Goal: Task Accomplishment & Management: Use online tool/utility

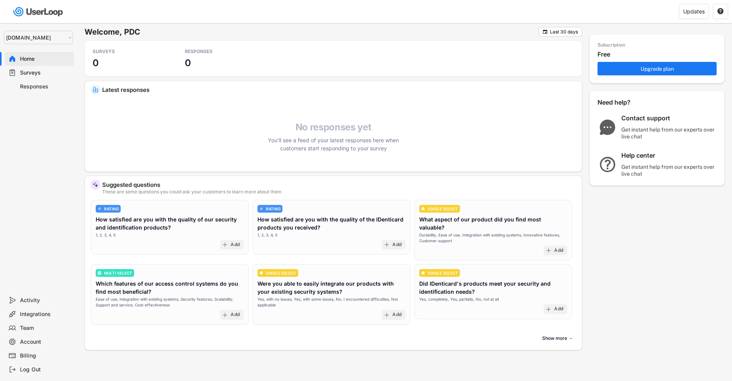
select select ""1348695171700984260__LOOKUP__1757426725278x418233487668167500""
click at [44, 38] on select "Selet a store... [DOMAIN_NAME] wristbands-test" at bounding box center [38, 37] width 69 height 13
click at [44, 40] on select "Selet a store... [DOMAIN_NAME] wristbands-test" at bounding box center [38, 37] width 69 height 13
click at [32, 72] on div "Surveys" at bounding box center [45, 72] width 51 height 7
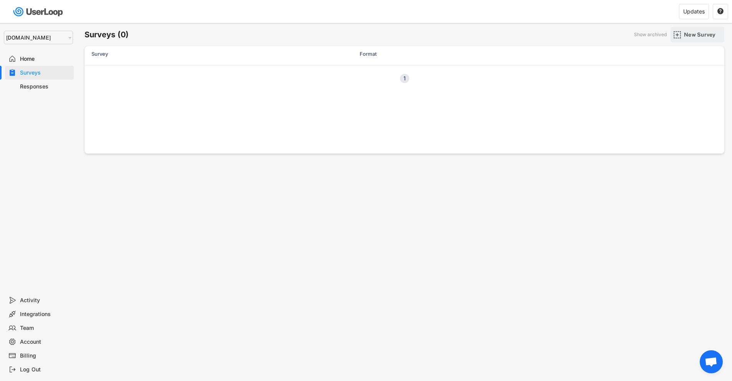
click at [679, 32] on img at bounding box center [677, 35] width 8 height 8
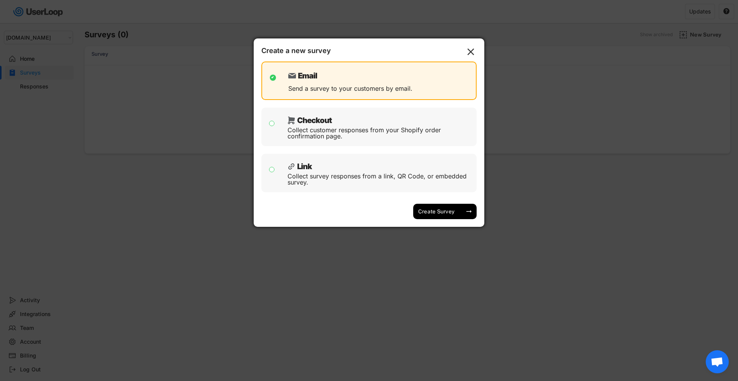
click at [354, 127] on div "Collect customer responses from your Shopify order confirmation page." at bounding box center [378, 133] width 183 height 12
checkbox input "false"
checkbox input "true"
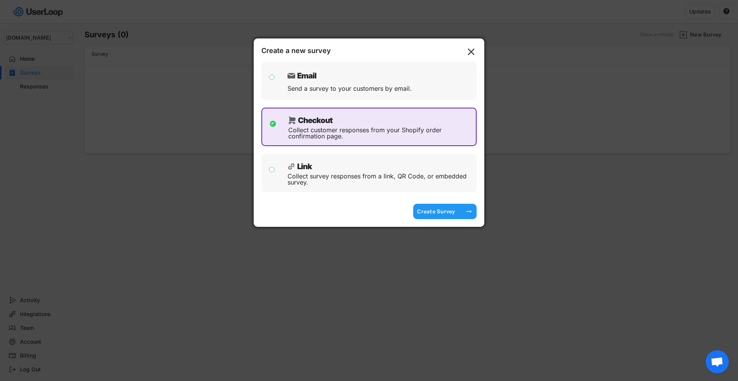
click at [432, 212] on div "Create Survey" at bounding box center [436, 211] width 38 height 7
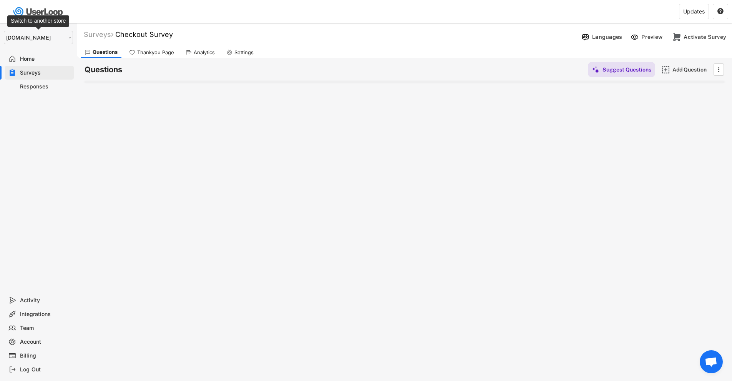
click at [45, 40] on select "Selet a store... [DOMAIN_NAME] wristbands-test" at bounding box center [38, 37] width 69 height 13
